Goal: Contribute content: Add original content to the website for others to see

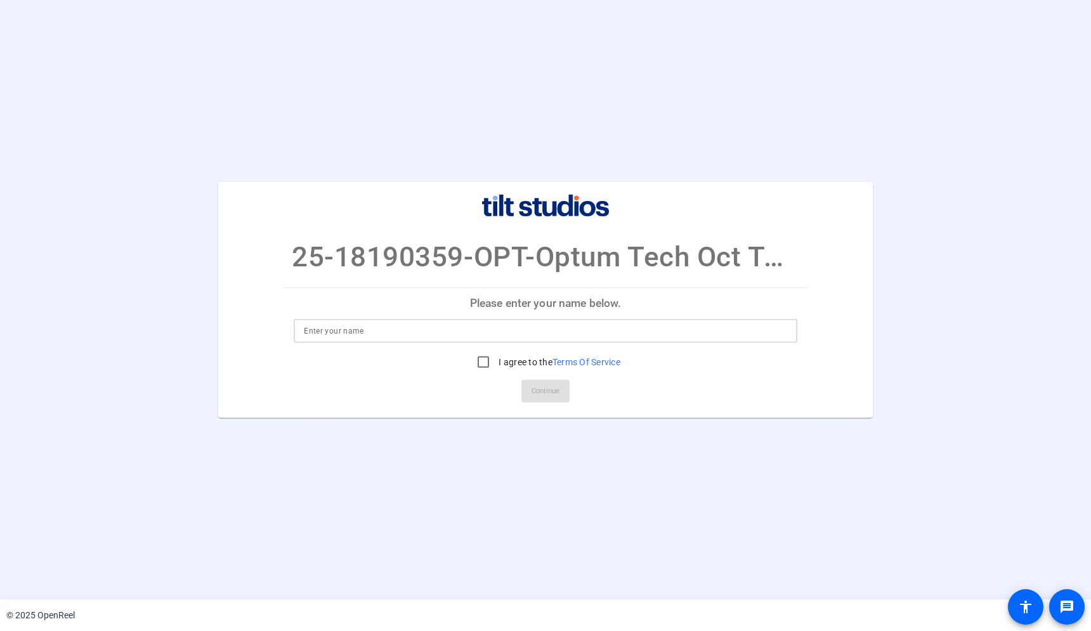
click at [474, 330] on input at bounding box center [545, 330] width 483 height 15
type input "[PERSON_NAME]"
click at [478, 358] on input "I agree to the Terms Of Service" at bounding box center [482, 361] width 25 height 25
checkbox input "true"
click at [488, 336] on input "[PERSON_NAME]" at bounding box center [545, 330] width 483 height 15
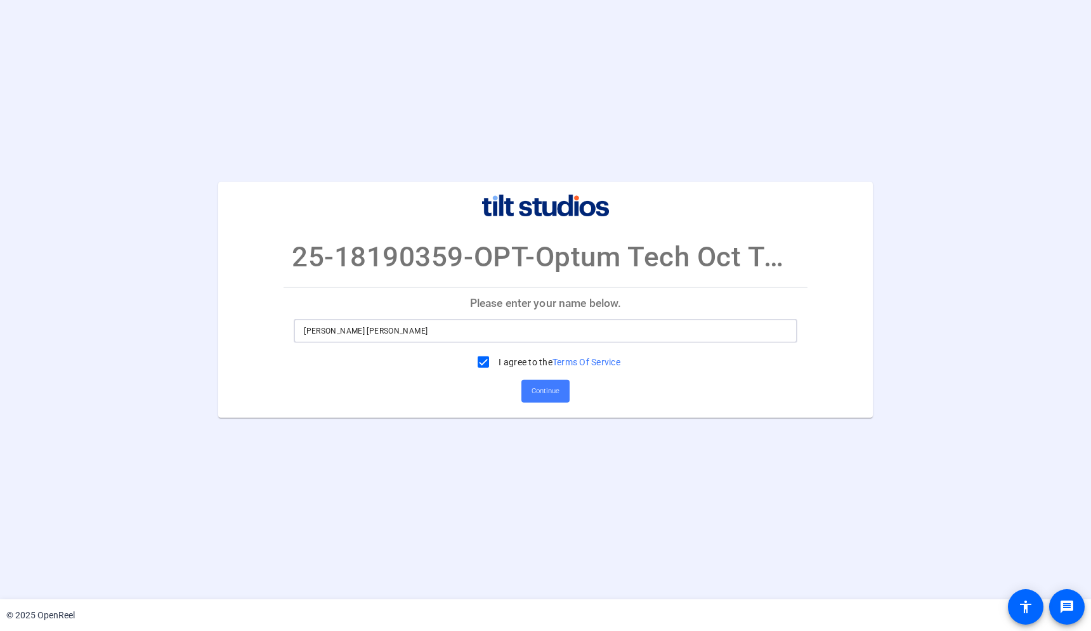
type input "[PERSON_NAME] [PERSON_NAME]"
click at [547, 392] on span "Continue" at bounding box center [545, 391] width 28 height 19
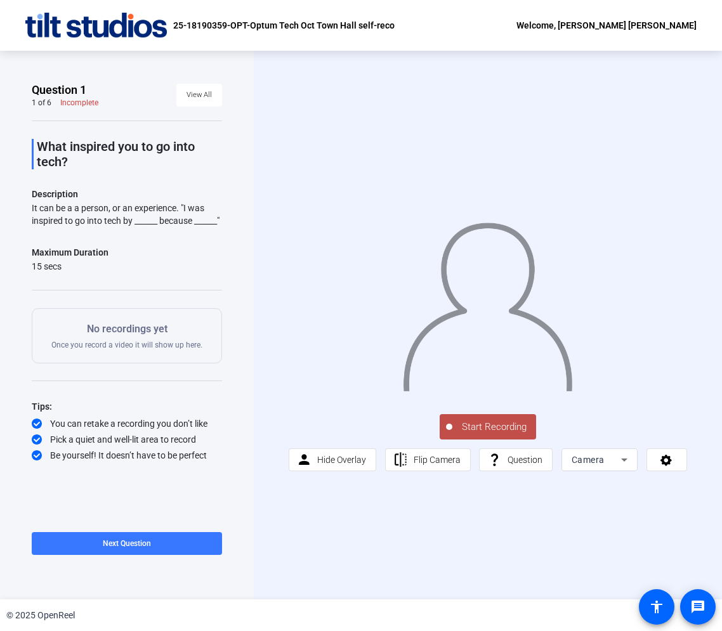
click at [469, 425] on span "Start Recording" at bounding box center [494, 427] width 84 height 15
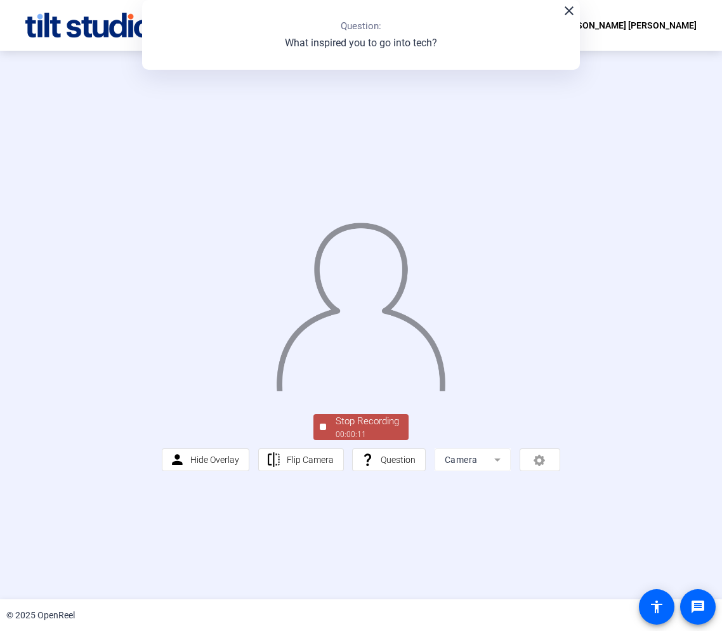
click at [373, 429] on div "Stop Recording" at bounding box center [366, 421] width 63 height 15
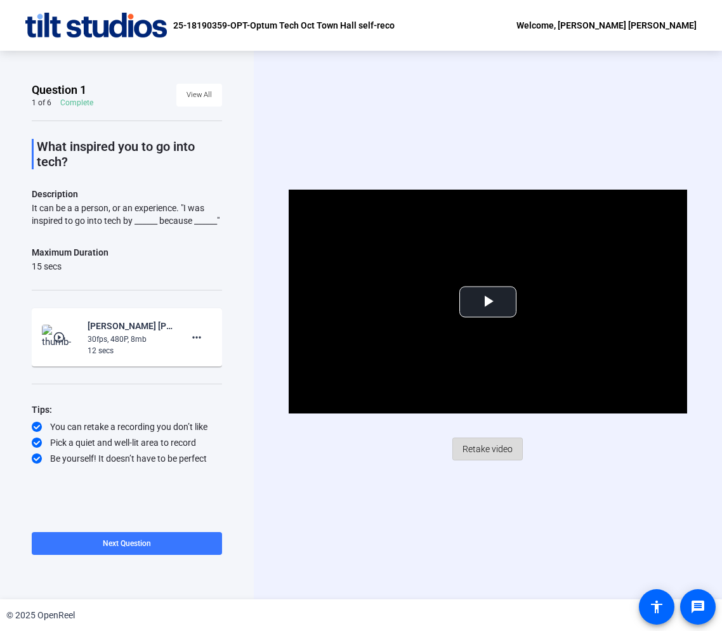
click at [483, 448] on span "Retake video" at bounding box center [487, 449] width 50 height 24
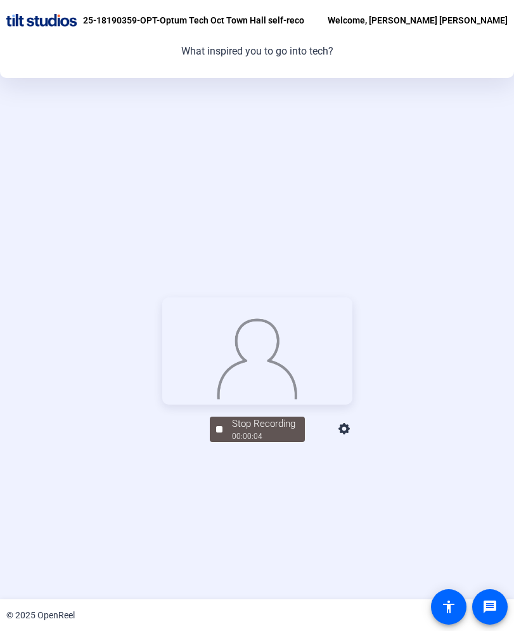
scroll to position [143, 0]
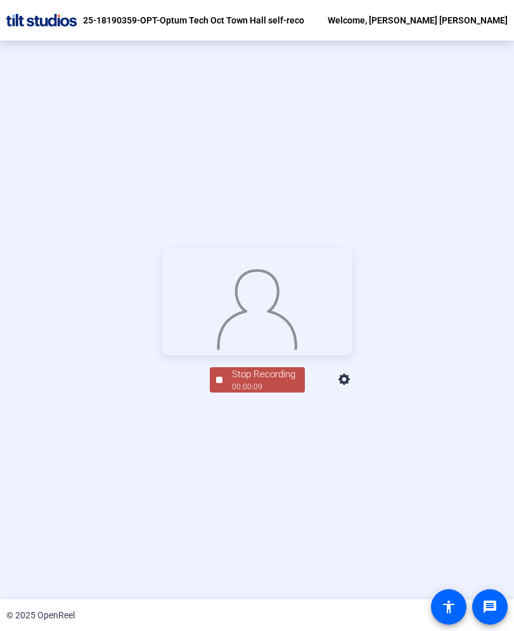
drag, startPoint x: 253, startPoint y: 441, endPoint x: 214, endPoint y: 459, distance: 43.1
click at [214, 393] on button "Stop Recording 00:00:09" at bounding box center [257, 380] width 95 height 26
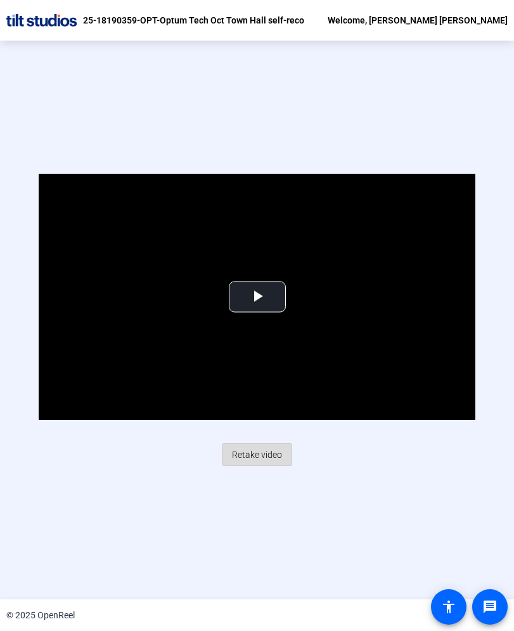
click at [266, 454] on span "Retake video" at bounding box center [257, 455] width 50 height 24
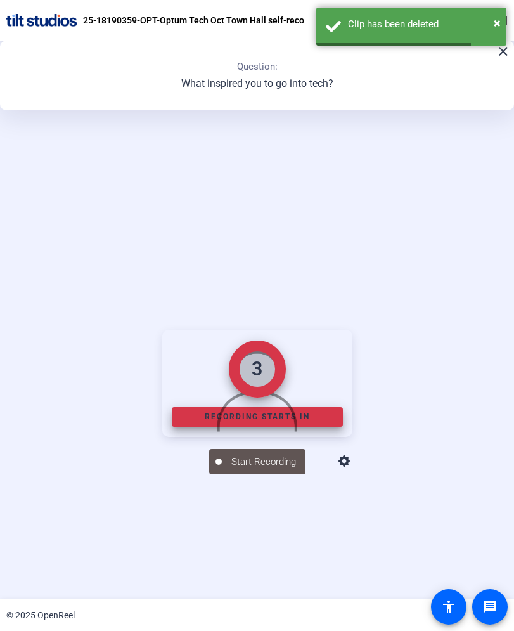
scroll to position [143, 0]
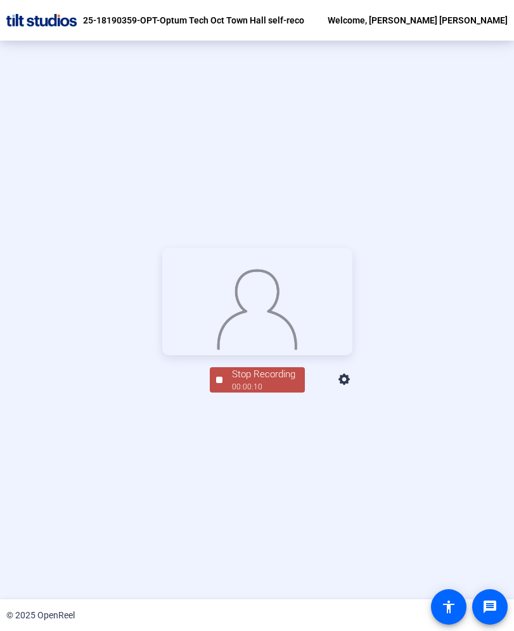
click at [266, 392] on div "00:00:10" at bounding box center [263, 386] width 63 height 11
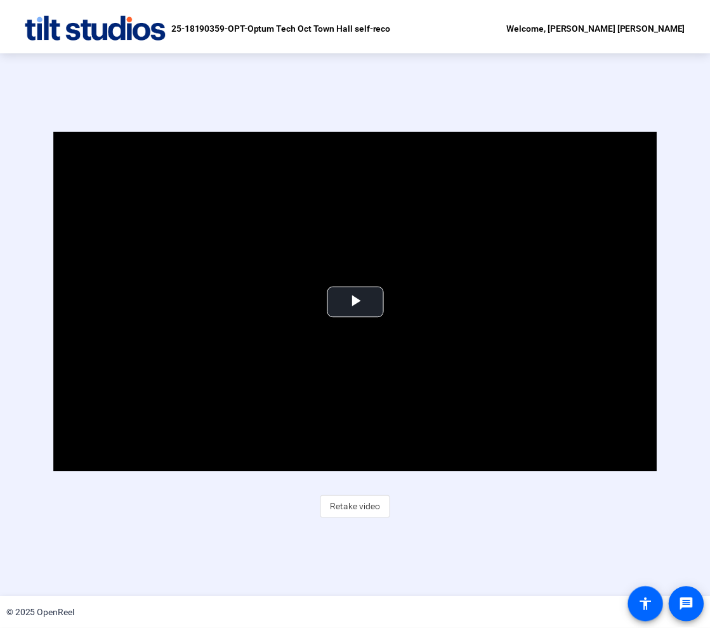
scroll to position [0, 0]
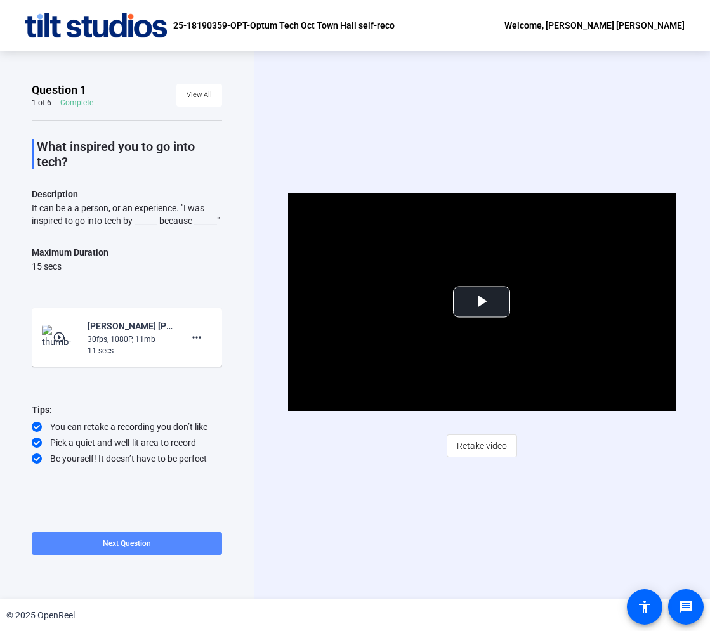
click at [117, 541] on span "Next Question" at bounding box center [127, 543] width 48 height 9
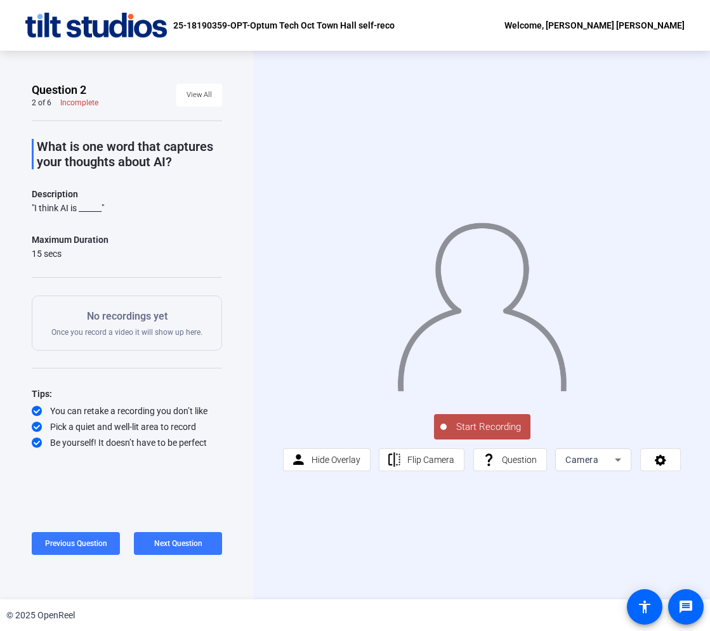
click at [470, 429] on span "Start Recording" at bounding box center [488, 427] width 84 height 15
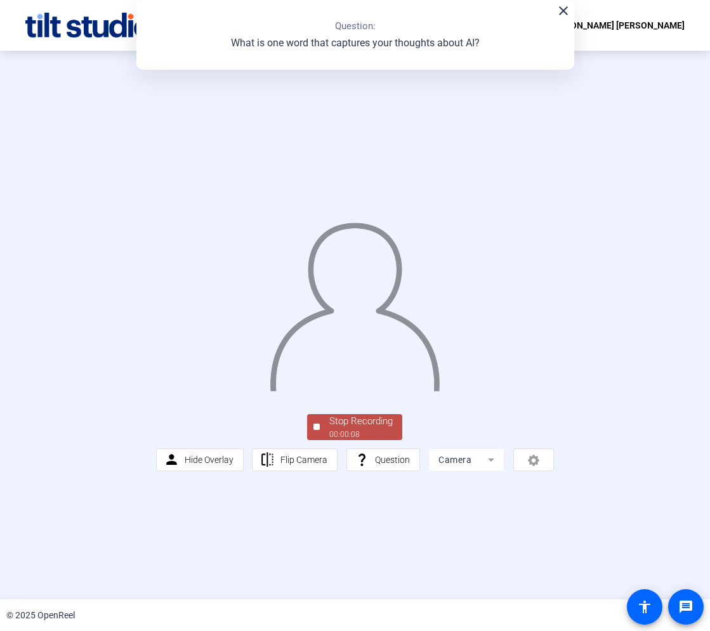
click at [347, 429] on div "Stop Recording" at bounding box center [360, 421] width 63 height 15
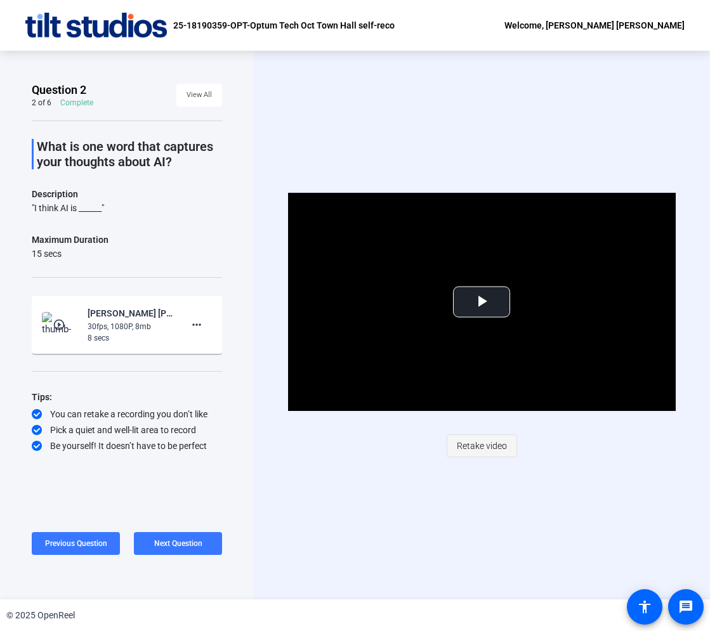
click at [474, 442] on span "Retake video" at bounding box center [482, 446] width 50 height 24
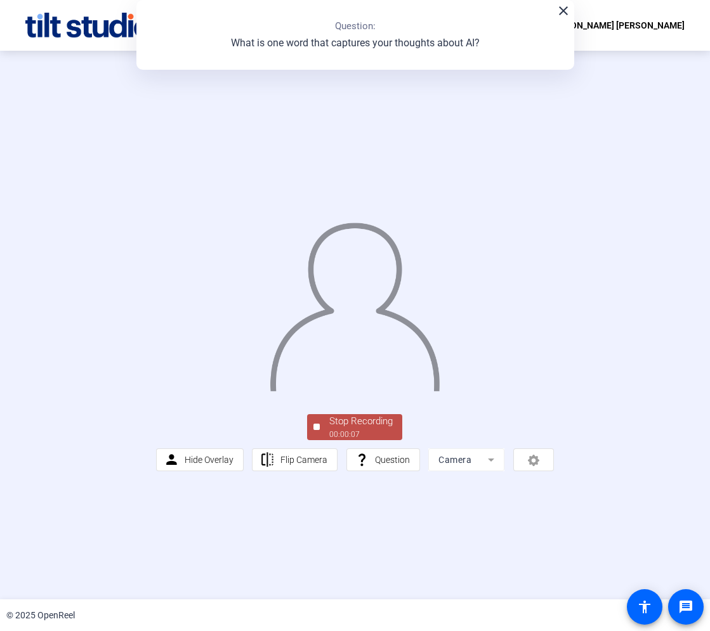
click at [372, 429] on div "Stop Recording" at bounding box center [360, 421] width 63 height 15
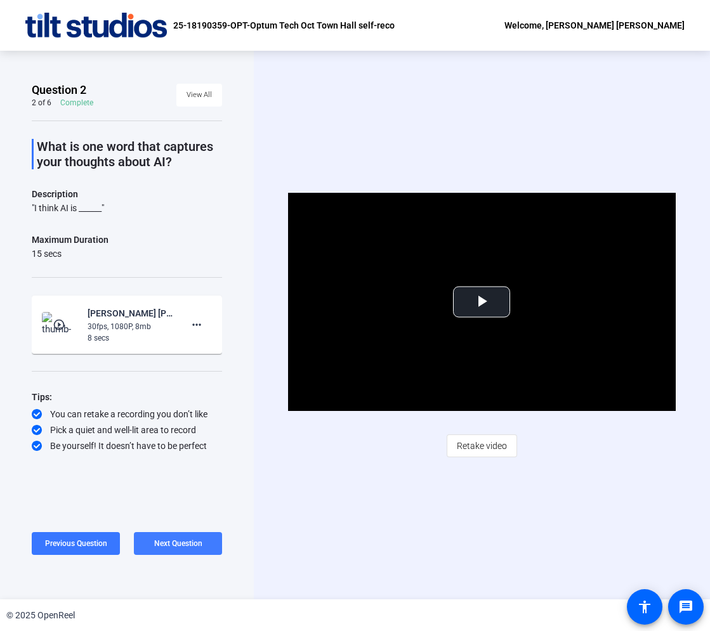
click at [178, 547] on span "Next Question" at bounding box center [178, 543] width 48 height 9
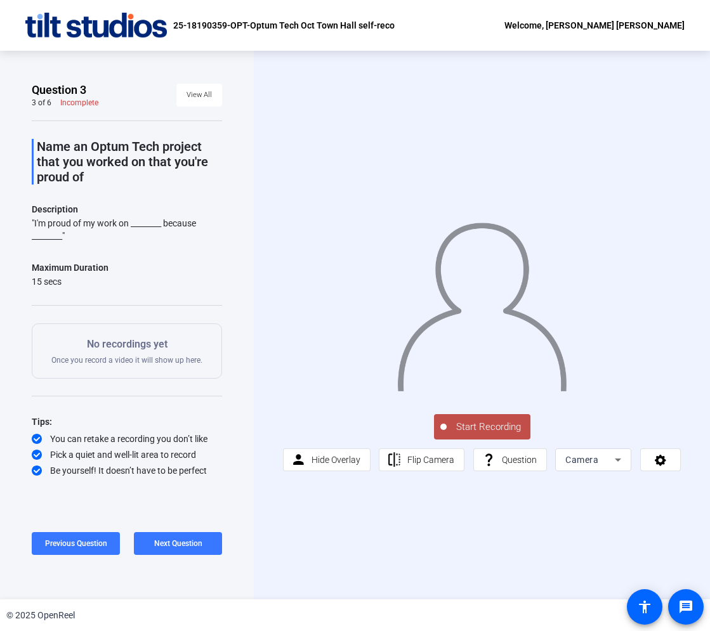
click at [474, 429] on span "Start Recording" at bounding box center [488, 427] width 84 height 15
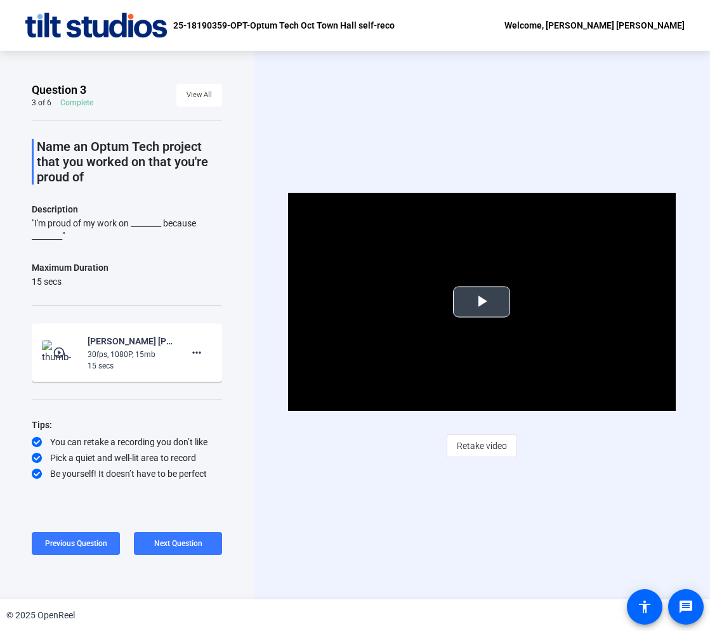
click at [481, 302] on span "Video Player" at bounding box center [481, 302] width 0 height 0
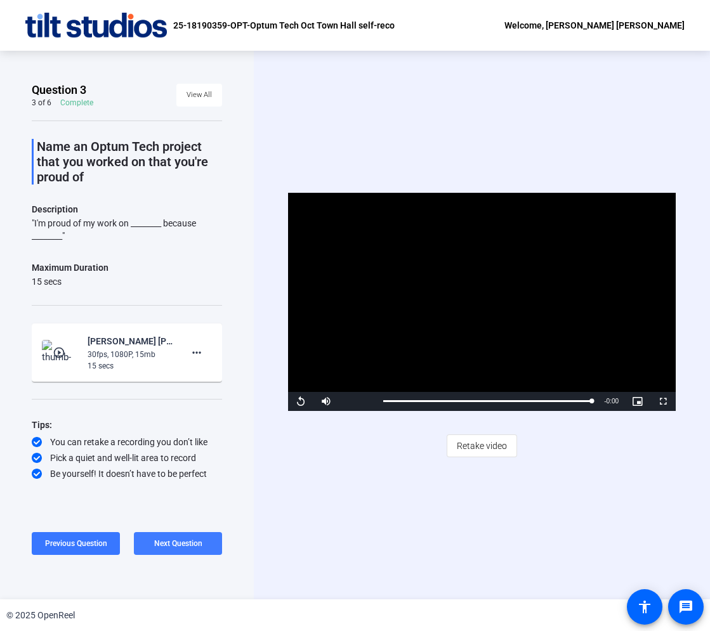
click at [194, 547] on span "Next Question" at bounding box center [178, 543] width 48 height 9
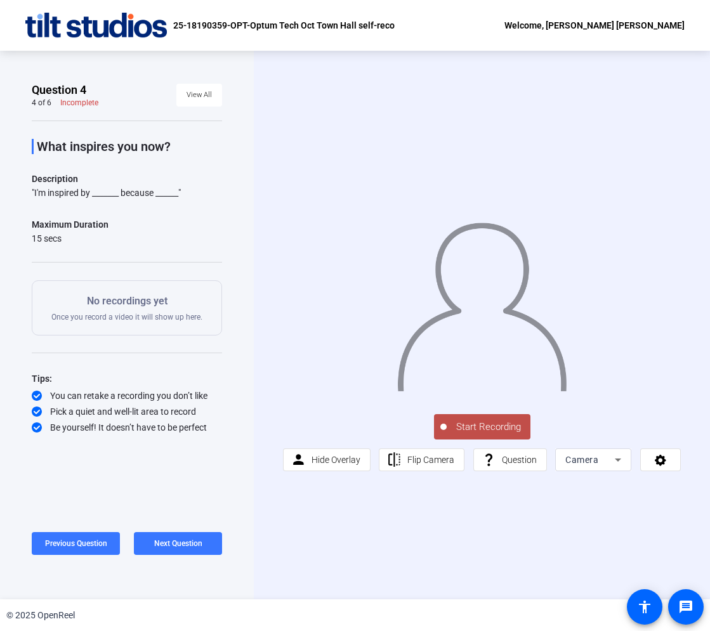
click at [466, 420] on span "Start Recording" at bounding box center [488, 427] width 84 height 15
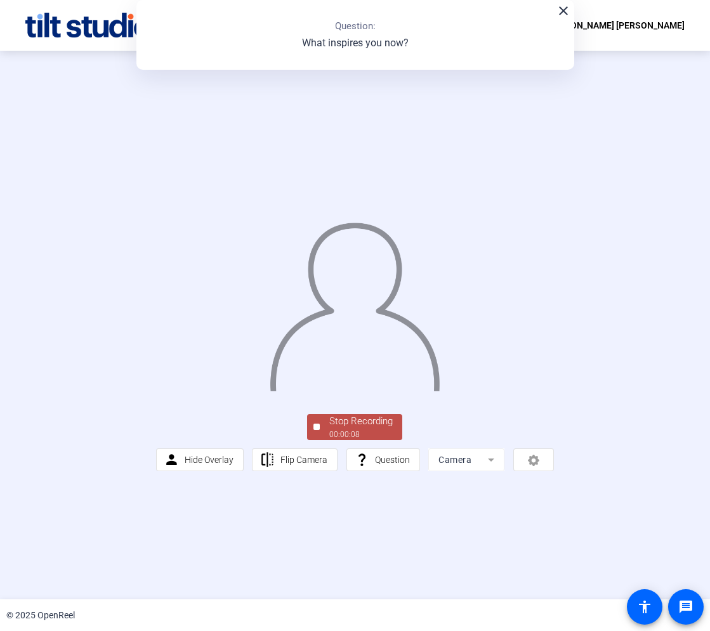
click at [354, 429] on div "Stop Recording" at bounding box center [360, 421] width 63 height 15
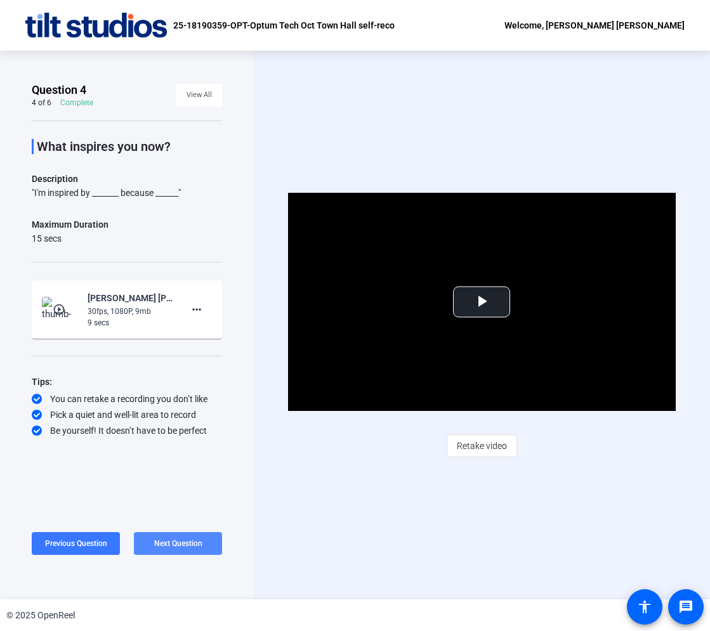
click at [189, 538] on span "Next Question" at bounding box center [178, 543] width 48 height 10
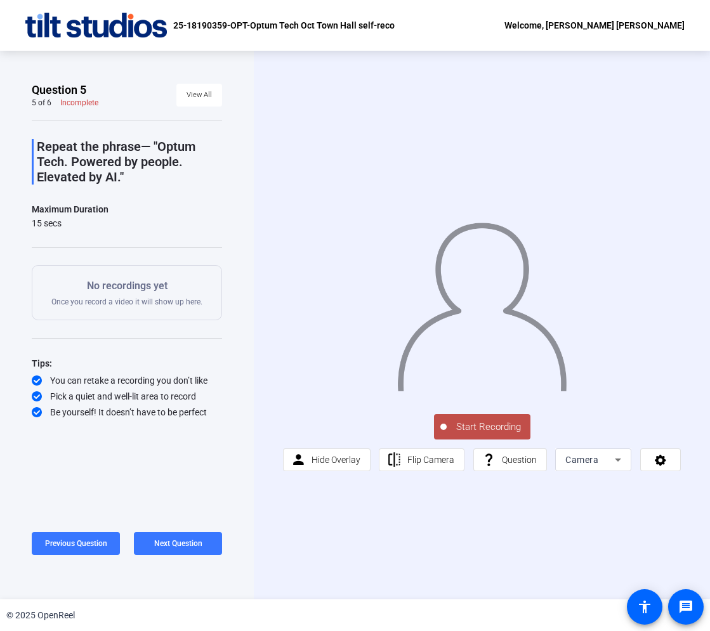
click at [453, 424] on span "Start Recording" at bounding box center [488, 427] width 84 height 15
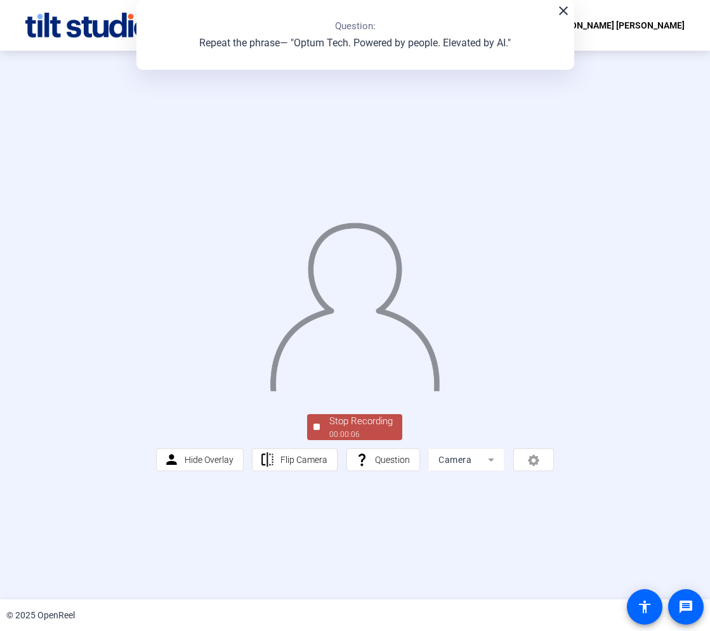
click at [353, 429] on div "Stop Recording" at bounding box center [360, 421] width 63 height 15
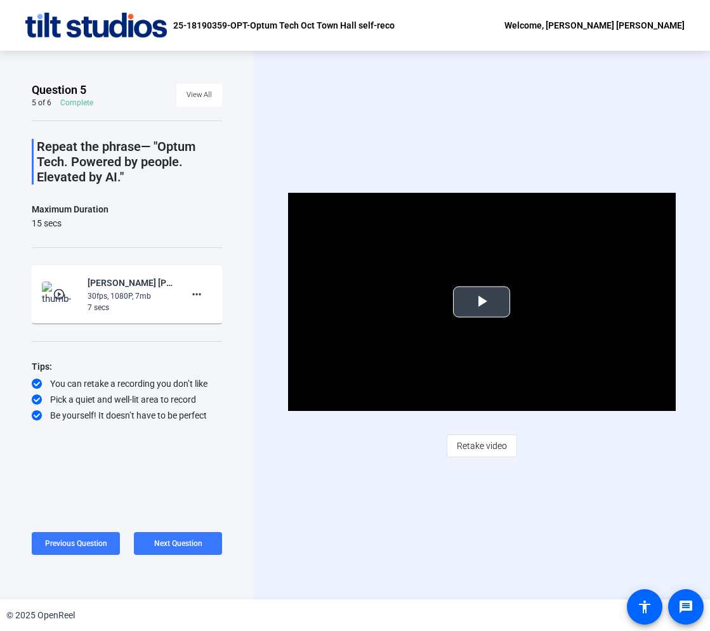
click at [481, 302] on span "Video Player" at bounding box center [481, 302] width 0 height 0
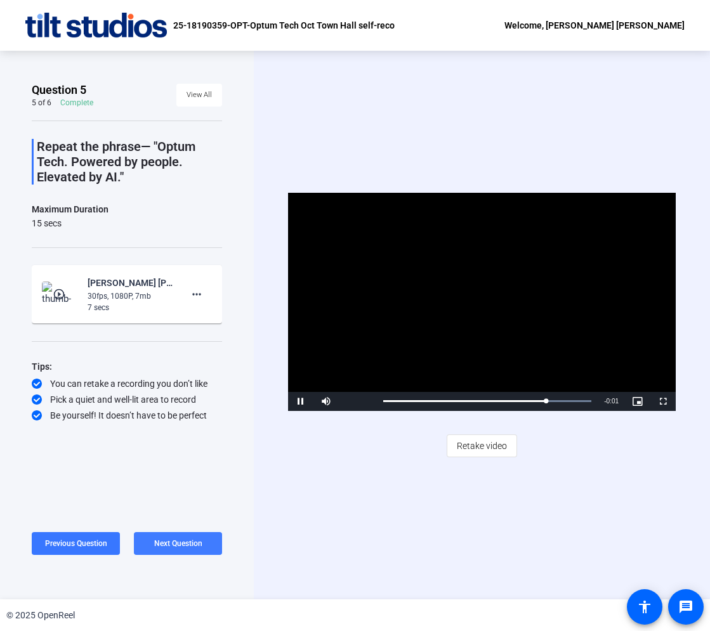
click at [176, 545] on span "Next Question" at bounding box center [178, 543] width 48 height 9
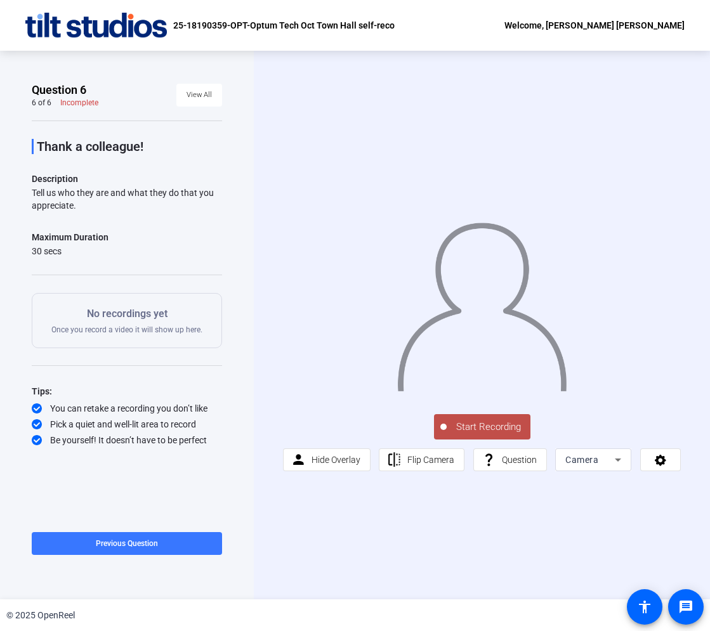
click at [489, 425] on span "Start Recording" at bounding box center [488, 427] width 84 height 15
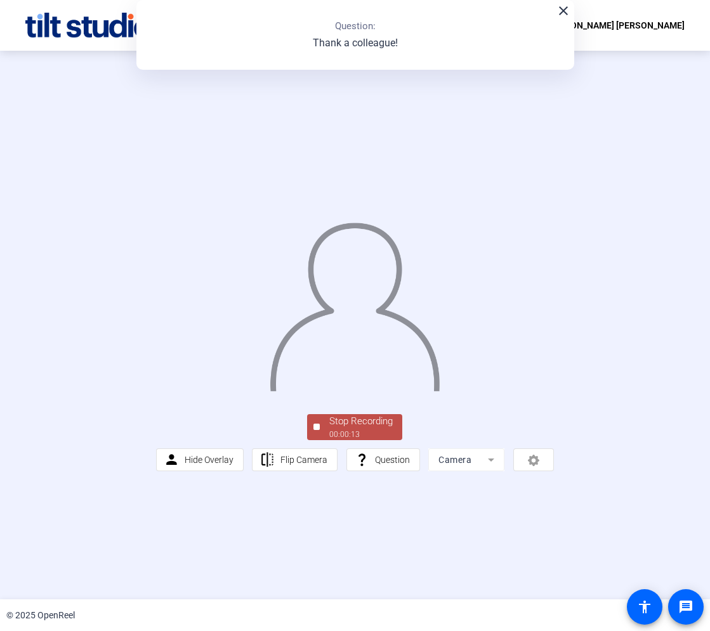
click at [335, 440] on div "00:00:13" at bounding box center [360, 434] width 63 height 11
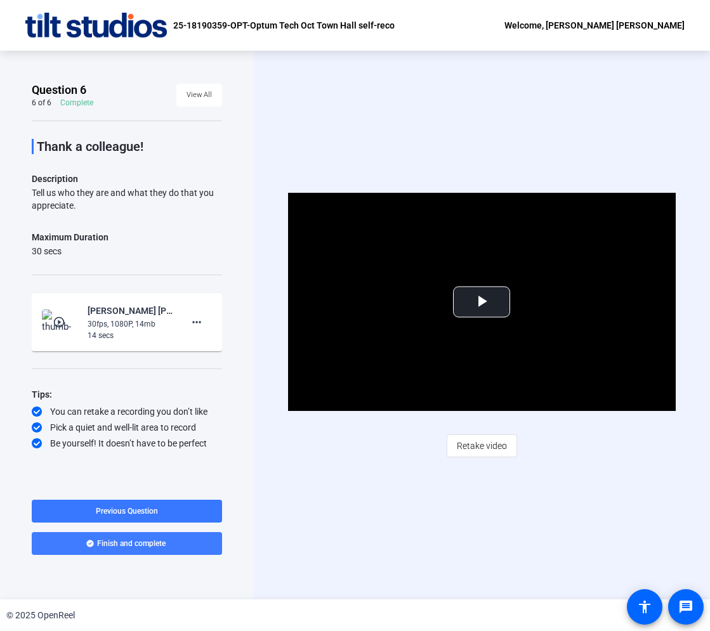
click at [100, 536] on span at bounding box center [127, 543] width 190 height 30
